Goal: Task Accomplishment & Management: Use online tool/utility

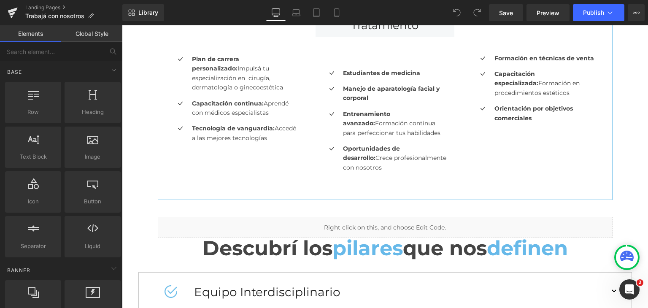
scroll to position [506, 0]
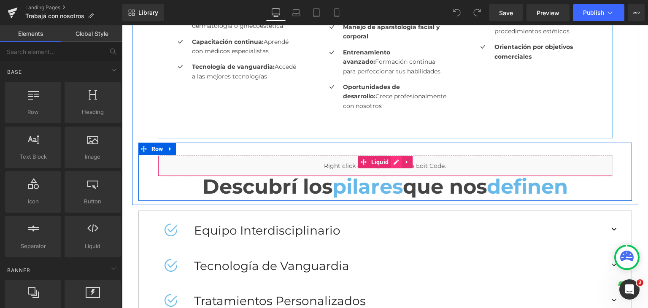
click at [391, 162] on div "Liquid" at bounding box center [385, 165] width 455 height 21
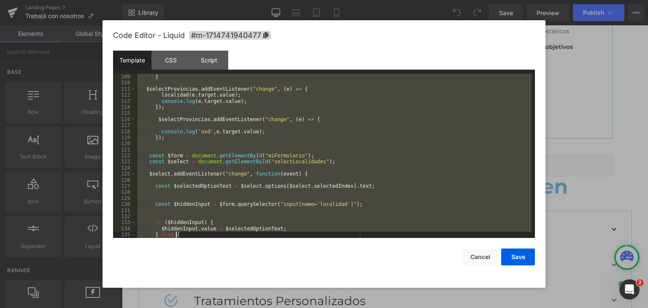
scroll to position [747, 0]
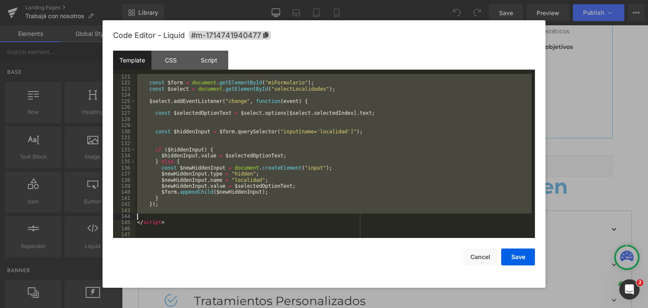
drag, startPoint x: 184, startPoint y: 95, endPoint x: 332, endPoint y: 210, distance: 187.2
click at [332, 214] on div "const $form = document . getElementById ( "miFormulario" ) ; const $select = do…" at bounding box center [333, 162] width 396 height 176
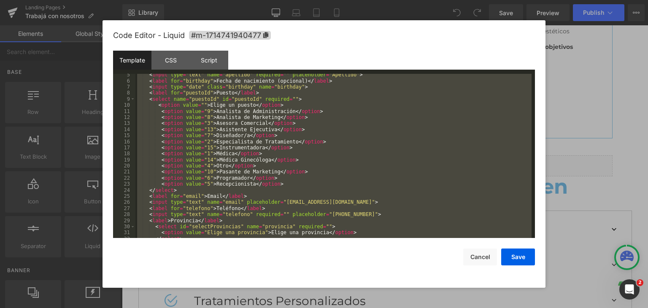
scroll to position [0, 0]
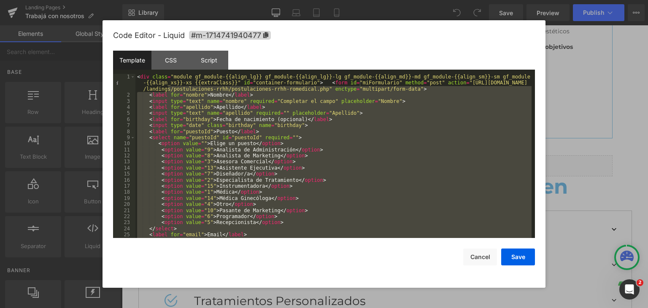
click at [289, 145] on div "< div class = "module gf_module-{{align_lg}} gf_module-{{align_lg}}-lg gf_modul…" at bounding box center [333, 156] width 396 height 164
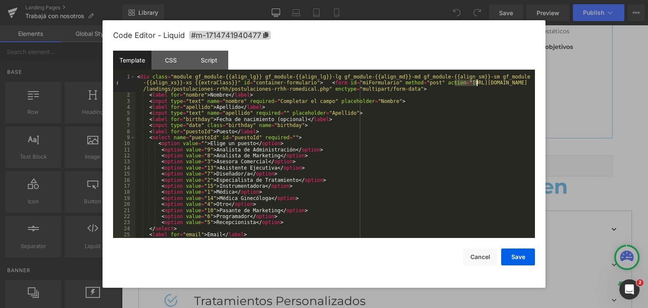
drag, startPoint x: 456, startPoint y: 81, endPoint x: 476, endPoint y: 80, distance: 20.7
click at [476, 80] on div "< div class = "module gf_module-{{align_lg}} gf_module-{{align_lg}}-lg gf_modul…" at bounding box center [333, 168] width 396 height 188
click at [489, 100] on div "< div class = "module gf_module-{{align_lg}} gf_module-{{align_lg}}-lg gf_modul…" at bounding box center [333, 168] width 396 height 188
drag, startPoint x: 466, startPoint y: 81, endPoint x: 311, endPoint y: 92, distance: 154.7
click at [311, 92] on div "< div class = "module gf_module-{{align_lg}} gf_module-{{align_lg}}-lg gf_modul…" at bounding box center [333, 168] width 396 height 188
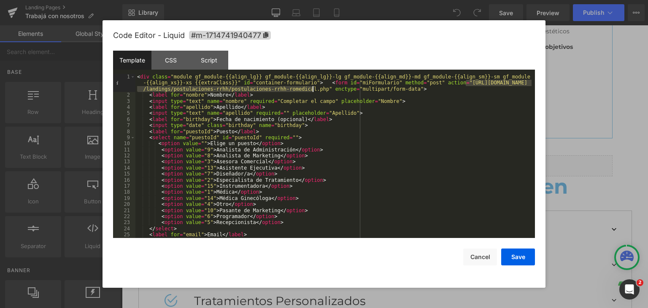
click at [453, 98] on div "< div class = "module gf_module-{{align_lg}} gf_module-{{align_lg}}-lg gf_modul…" at bounding box center [333, 168] width 396 height 188
drag, startPoint x: 421, startPoint y: 83, endPoint x: 317, endPoint y: 87, distance: 103.9
click at [317, 87] on div "< div class = "module gf_module-{{align_lg}} gf_module-{{align_lg}}-lg gf_modul…" at bounding box center [333, 168] width 396 height 188
click at [447, 102] on div "< div class = "module gf_module-{{align_lg}} gf_module-{{align_lg}}-lg gf_modul…" at bounding box center [333, 168] width 396 height 188
click at [469, 84] on div "< div class = "module gf_module-{{align_lg}} gf_module-{{align_lg}}-lg gf_modul…" at bounding box center [333, 168] width 396 height 188
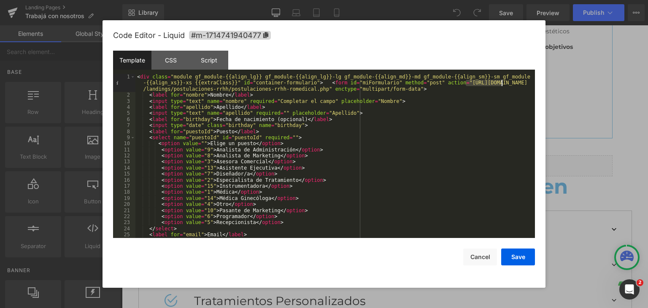
drag, startPoint x: 466, startPoint y: 82, endPoint x: 503, endPoint y: 85, distance: 37.3
click at [503, 85] on div "< div class = "module gf_module-{{align_lg}} gf_module-{{align_lg}}-lg gf_modul…" at bounding box center [333, 168] width 396 height 188
click at [505, 92] on div "< div class = "module gf_module-{{align_lg}} gf_module-{{align_lg}}-lg gf_modul…" at bounding box center [333, 168] width 396 height 188
click at [497, 84] on div "< div class = "module gf_module-{{align_lg}} gf_module-{{align_lg}}-lg gf_modul…" at bounding box center [333, 168] width 396 height 188
click at [481, 260] on button "Cancel" at bounding box center [480, 256] width 34 height 17
